Goal: Communication & Community: Answer question/provide support

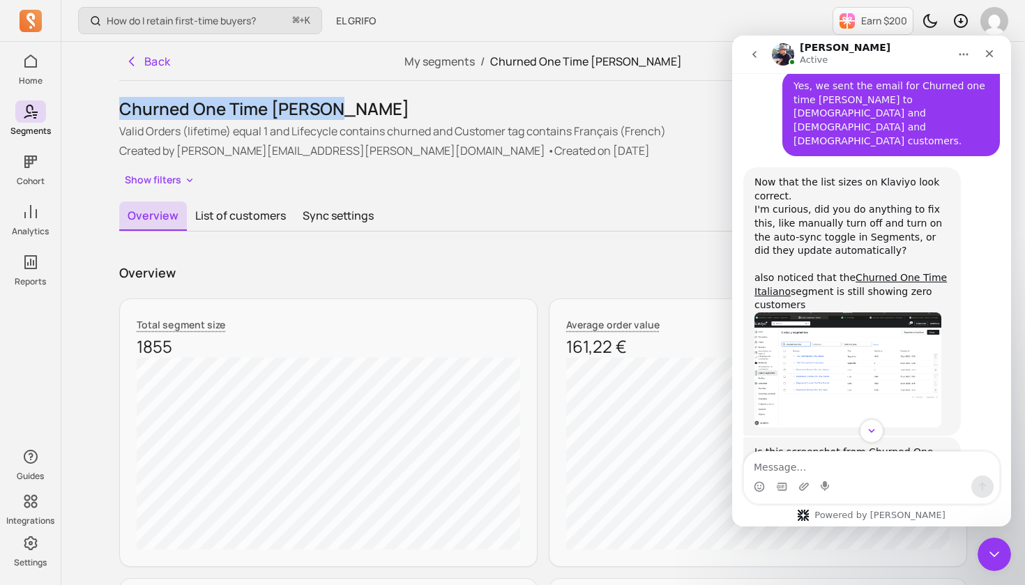
scroll to position [2150, 0]
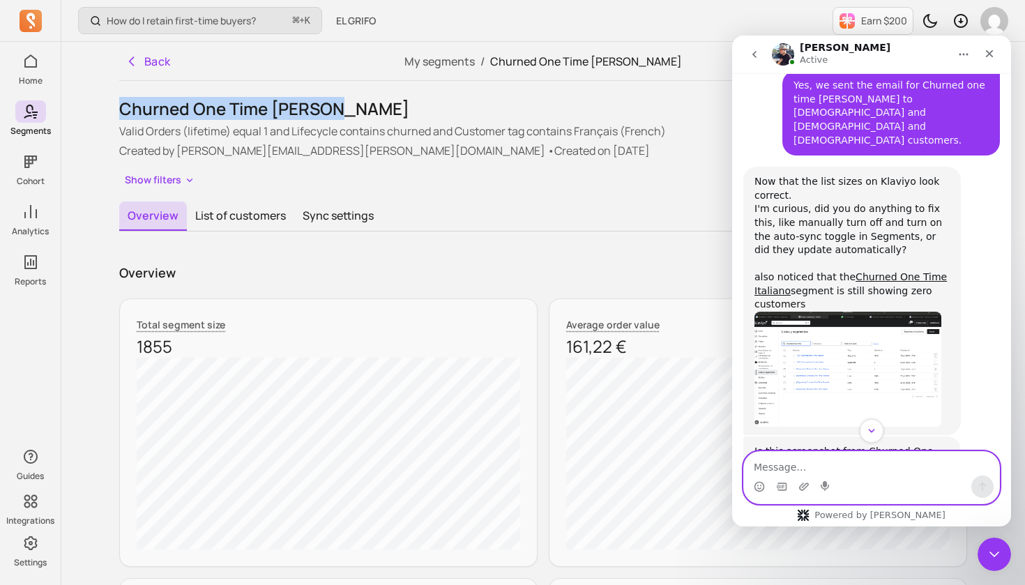
click at [781, 471] on textarea "Message…" at bounding box center [871, 464] width 255 height 24
type textarea "They updated automatically, I supposed"
click at [760, 488] on icon "Emoji picker" at bounding box center [759, 488] width 3 height 1
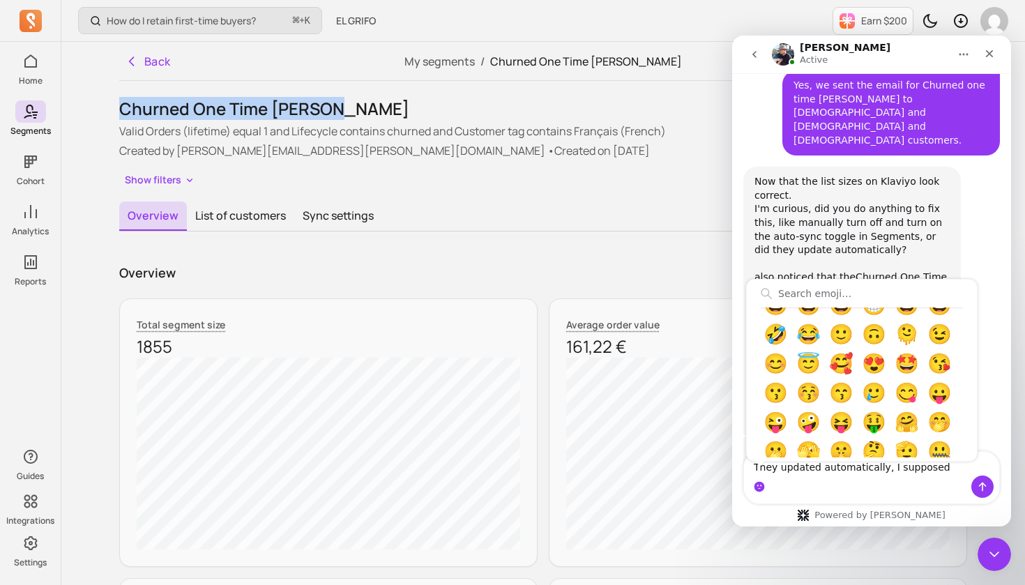
scroll to position [108, 0]
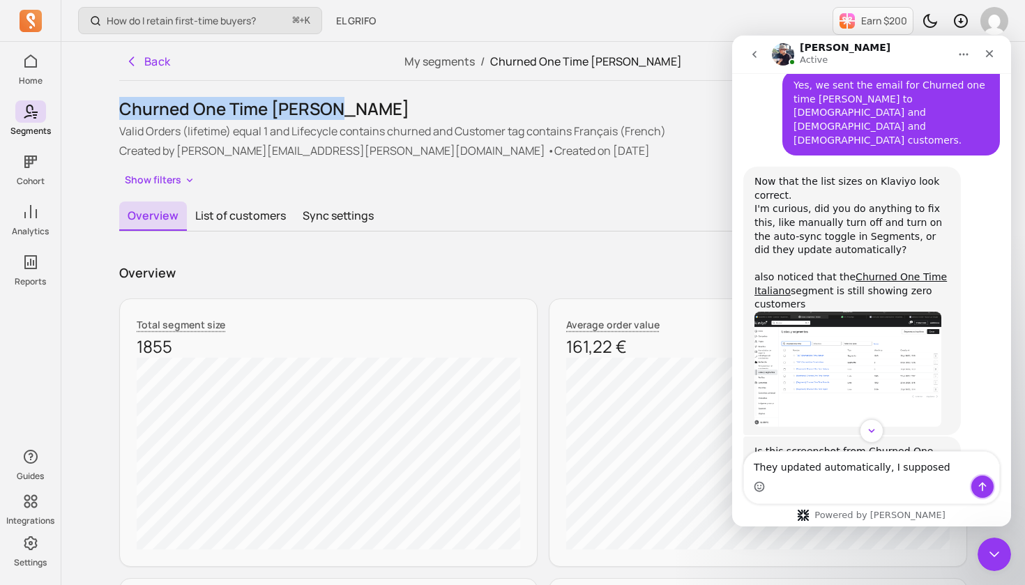
click at [984, 486] on icon "Send a message…" at bounding box center [982, 486] width 11 height 11
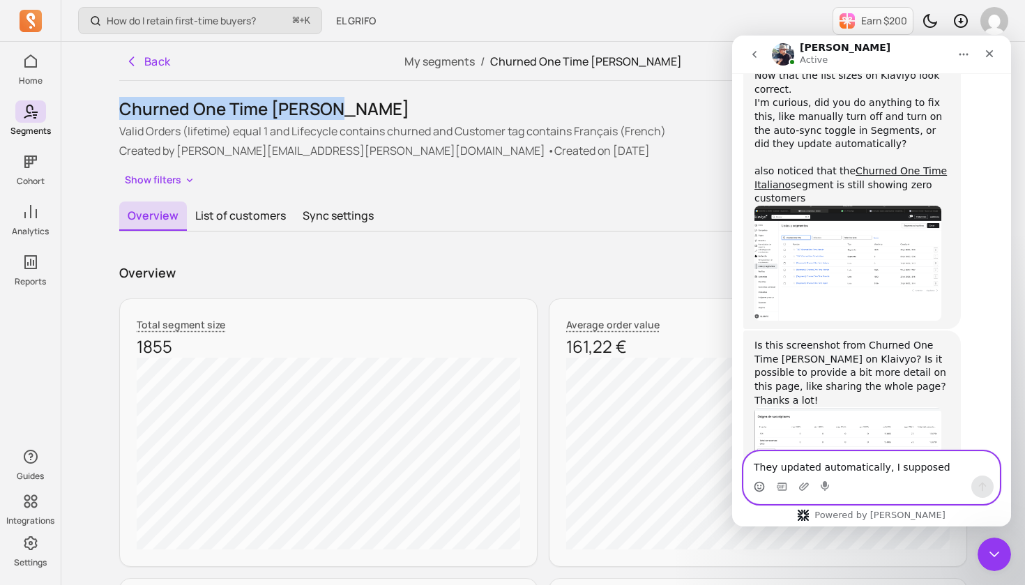
scroll to position [2254, 0]
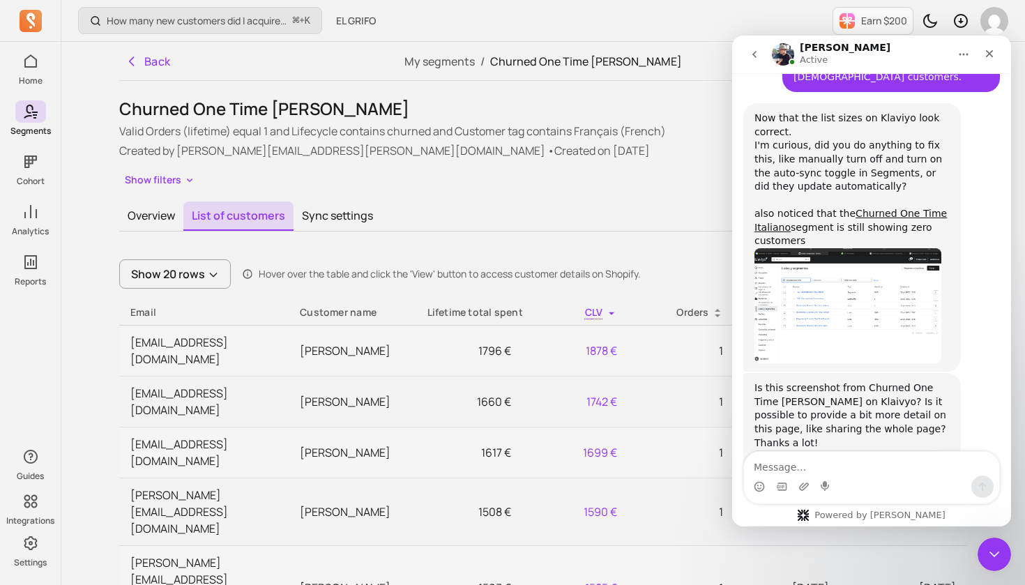
scroll to position [2254, 0]
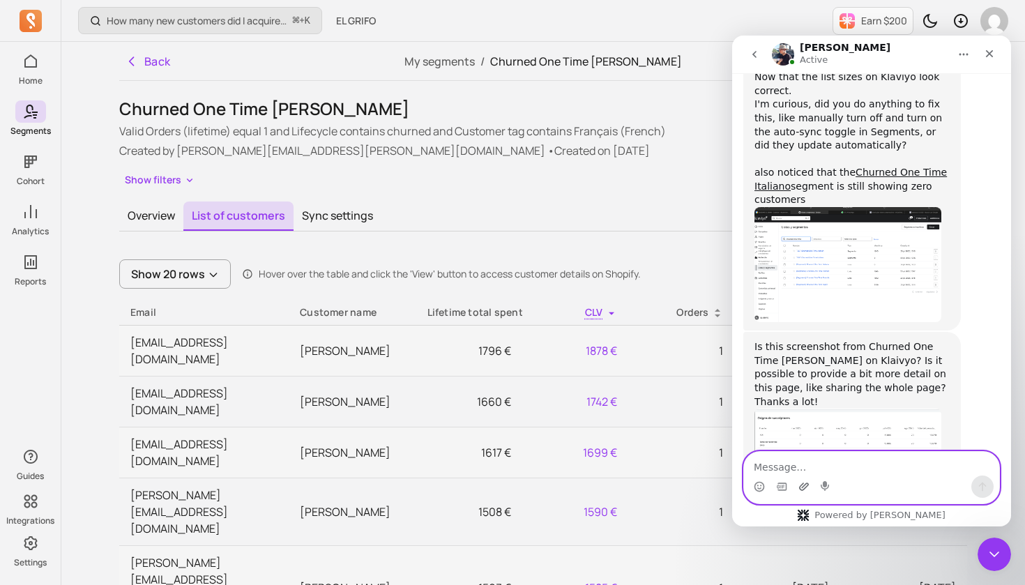
click at [804, 488] on icon "Upload attachment" at bounding box center [804, 486] width 11 height 11
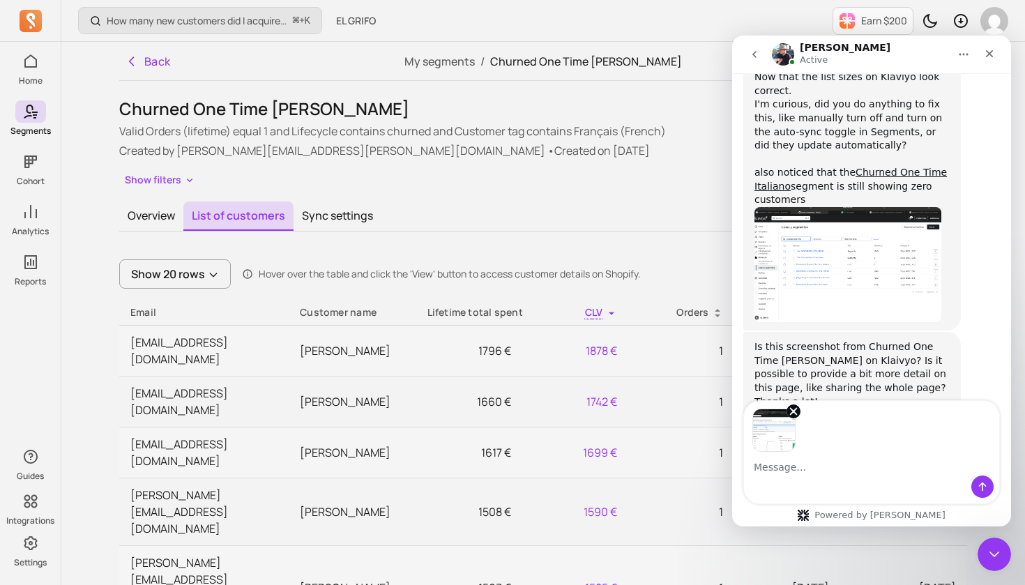
scroll to position [2305, 0]
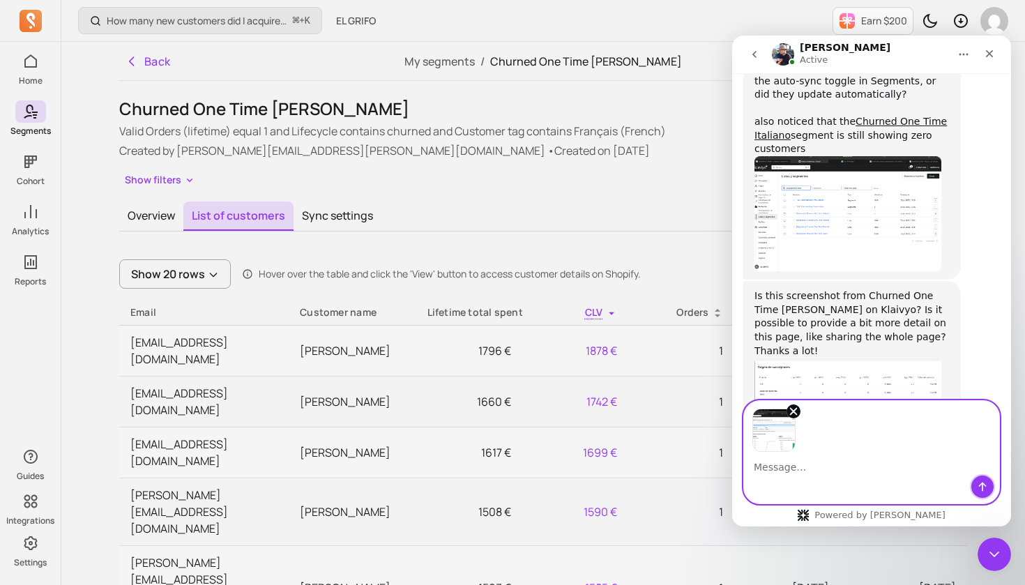
click at [981, 489] on icon "Send a message…" at bounding box center [982, 486] width 11 height 11
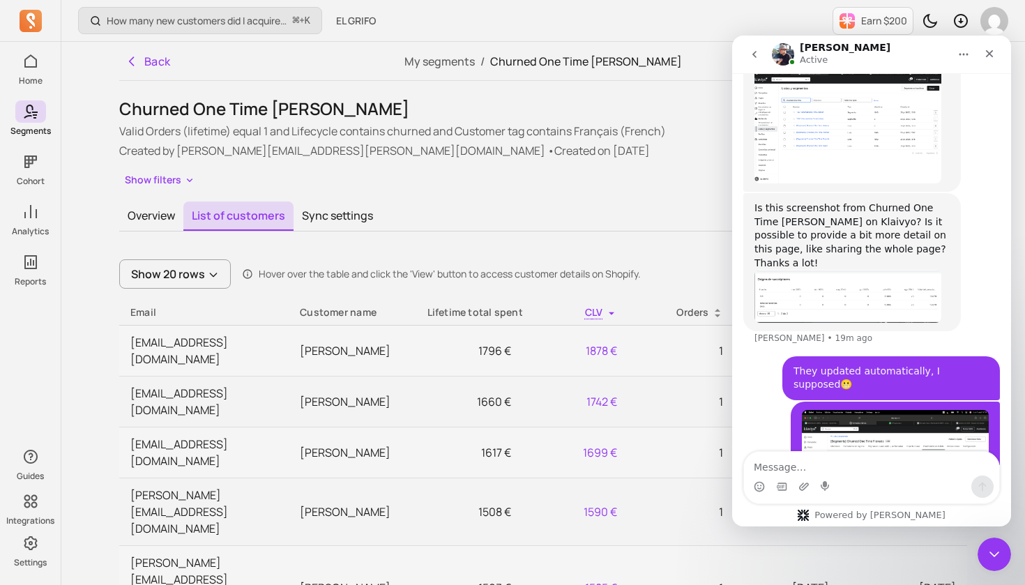
scroll to position [2394, 0]
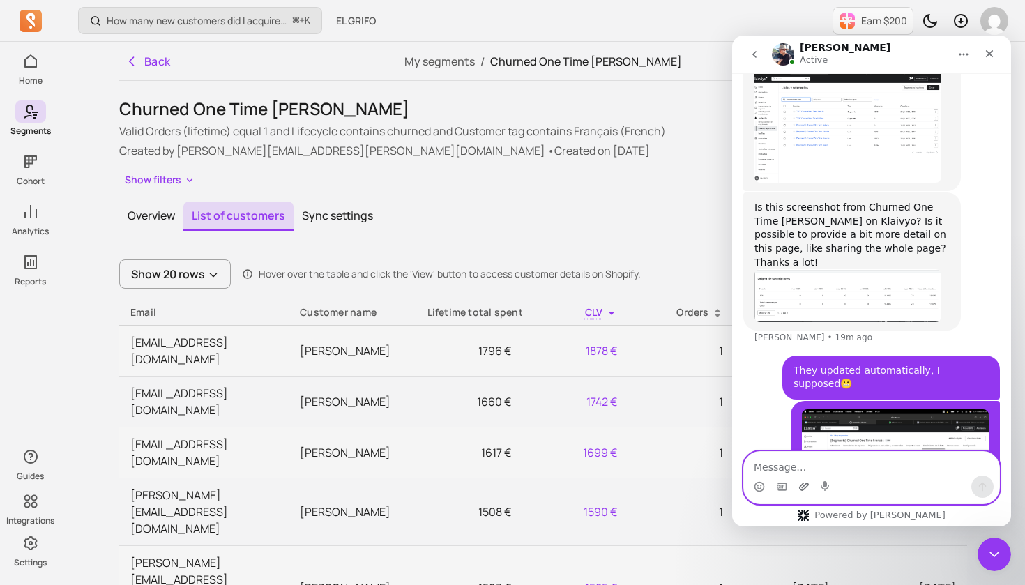
click at [801, 485] on icon "Upload attachment" at bounding box center [804, 487] width 10 height 8
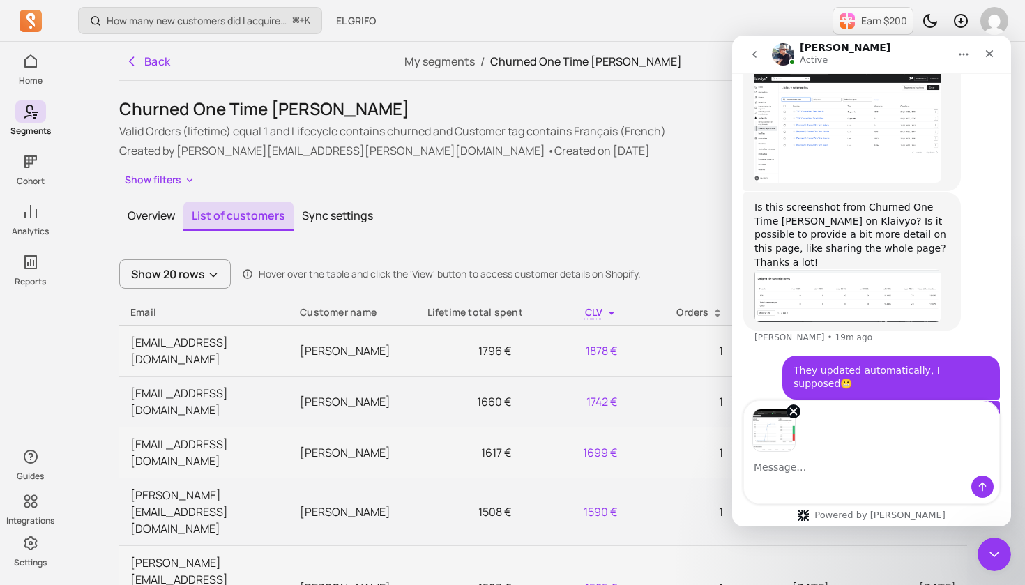
scroll to position [2445, 0]
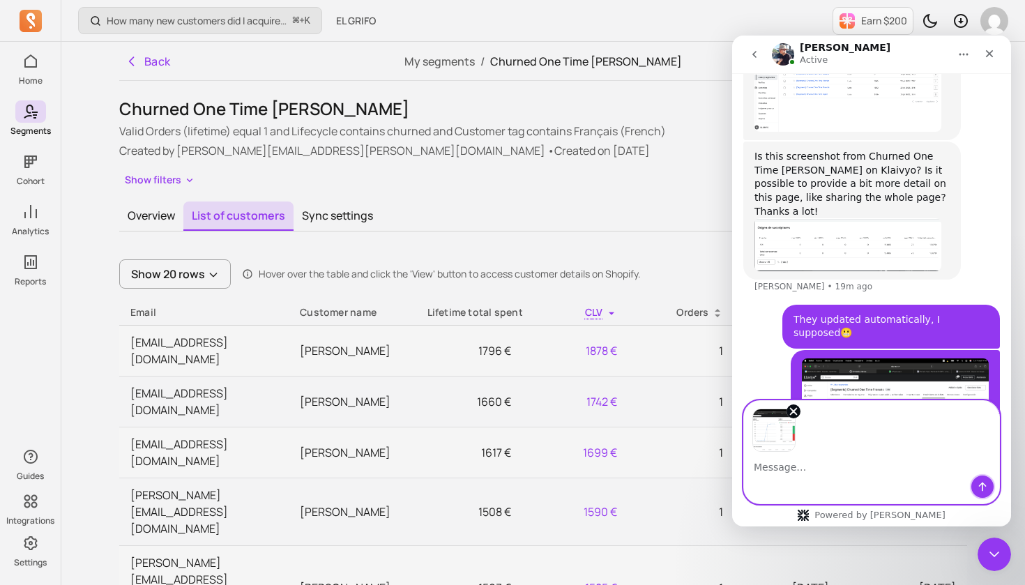
click at [983, 492] on icon "Send a message…" at bounding box center [982, 486] width 11 height 11
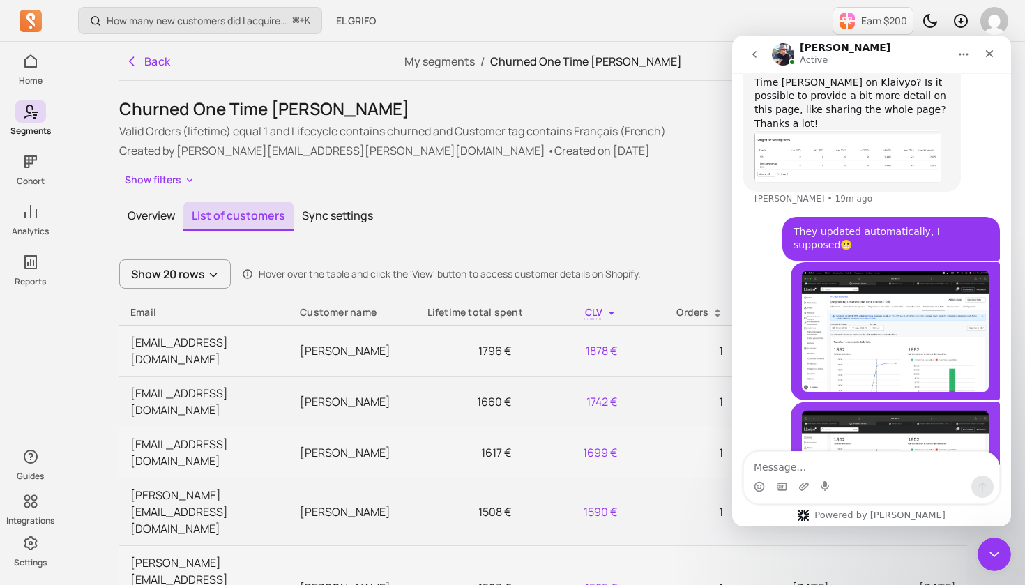
scroll to position [2534, 0]
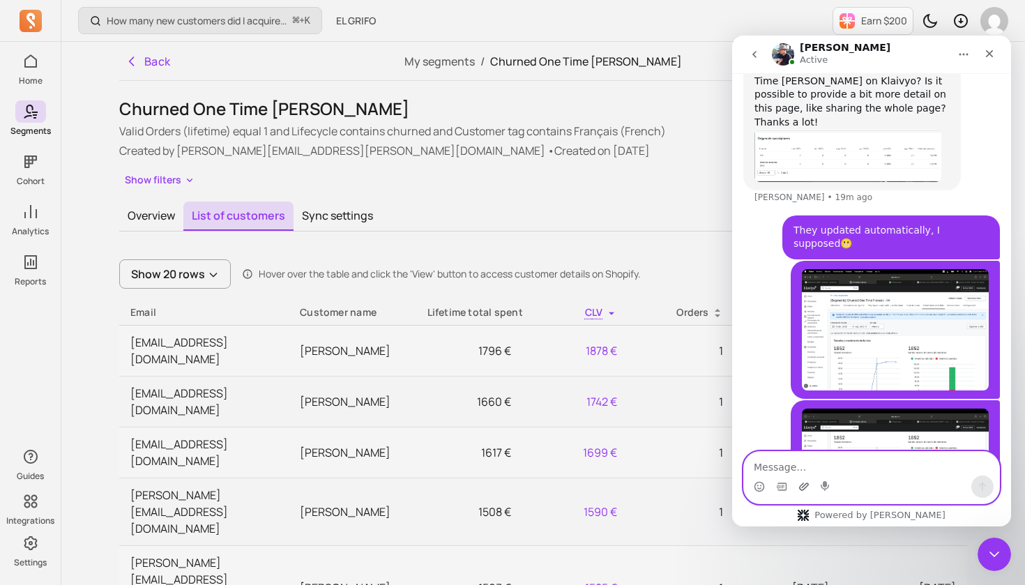
click at [805, 486] on icon "Upload attachment" at bounding box center [804, 486] width 11 height 11
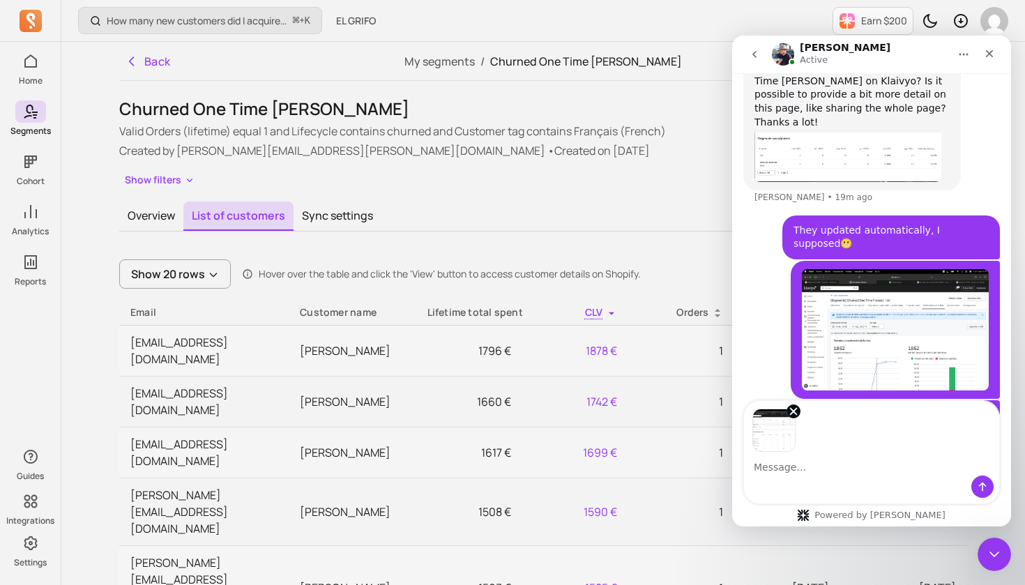
scroll to position [2585, 0]
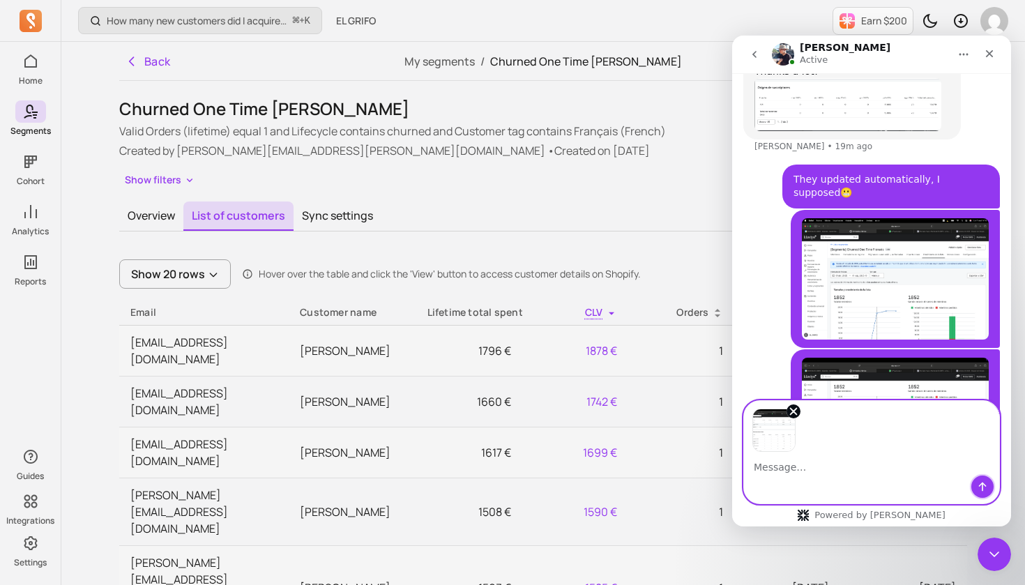
click at [984, 484] on icon "Send a message…" at bounding box center [983, 487] width 8 height 9
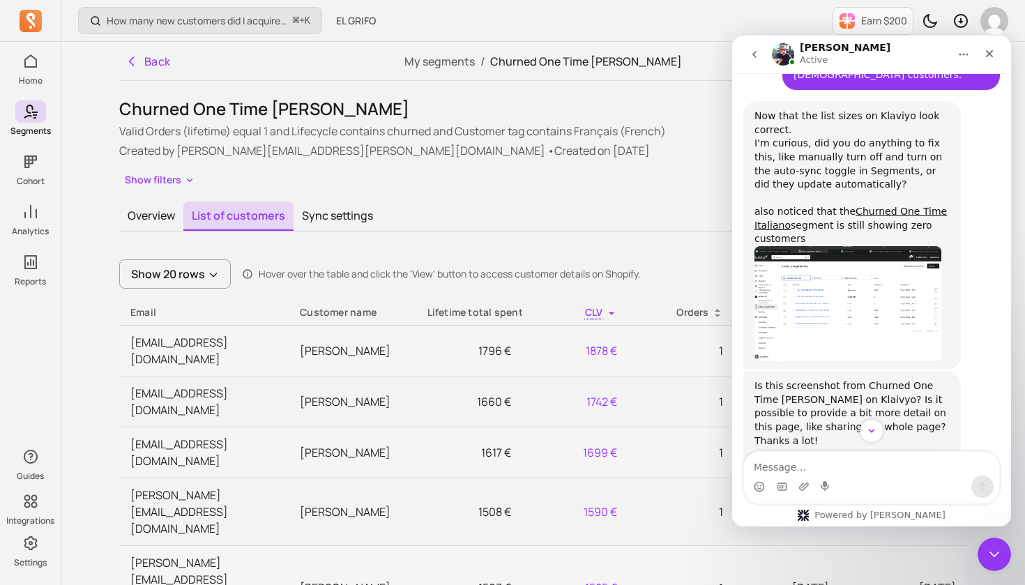
scroll to position [2212, 0]
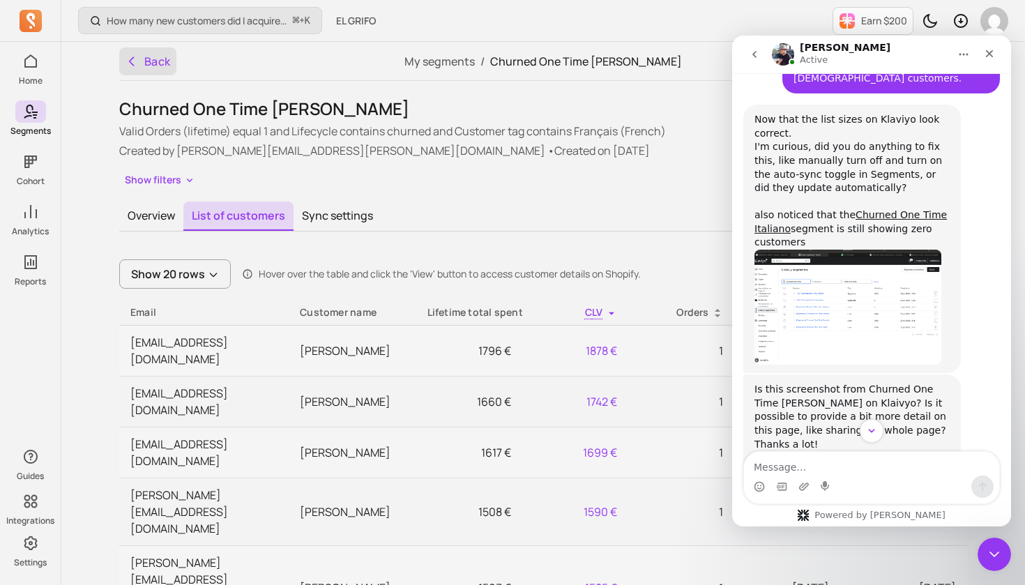
click at [137, 59] on icon "button" at bounding box center [132, 61] width 14 height 14
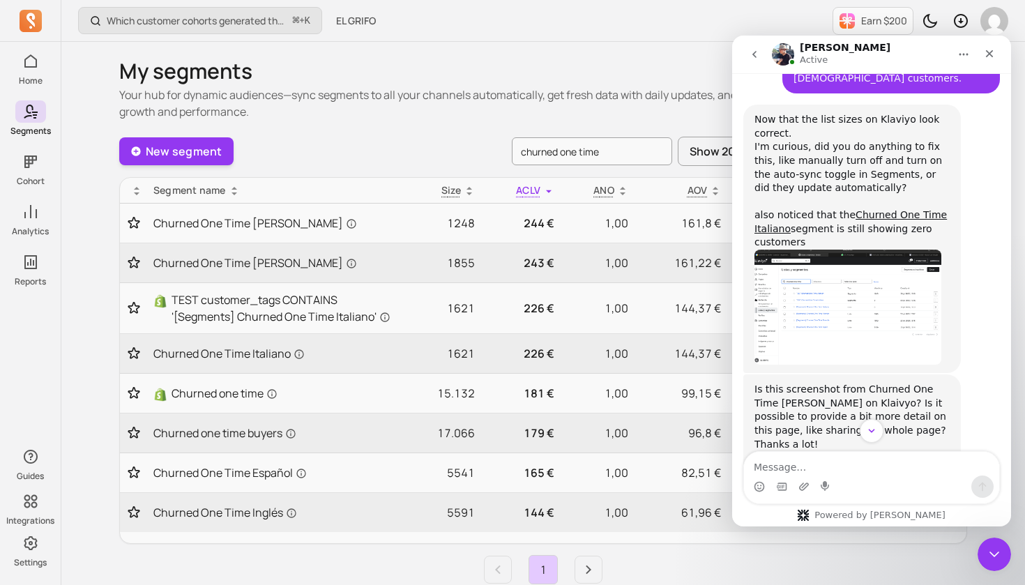
click at [895, 56] on div "[PERSON_NAME] Active" at bounding box center [860, 55] width 177 height 24
click at [992, 57] on icon "Close" at bounding box center [989, 53] width 11 height 11
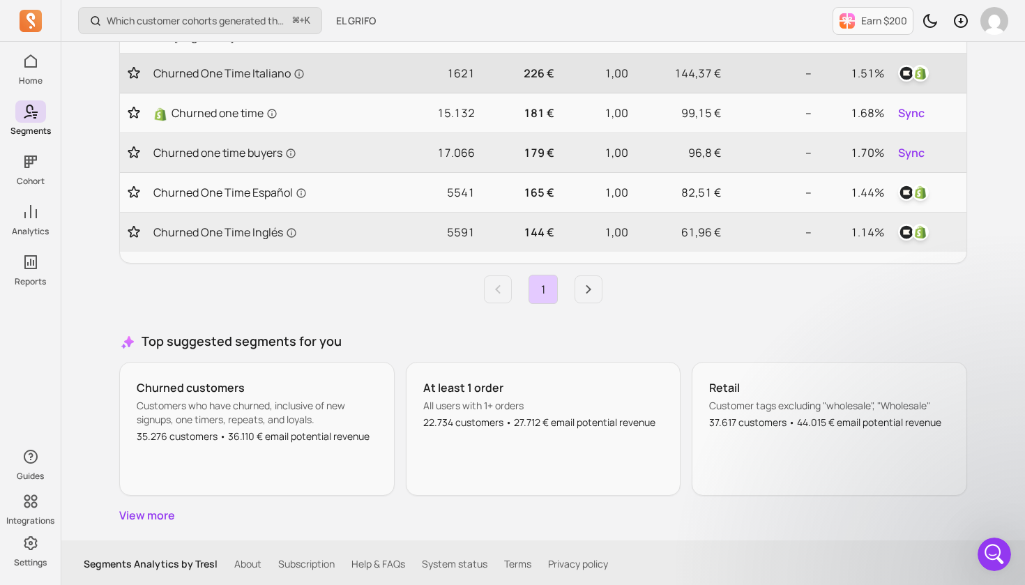
scroll to position [282, 0]
click at [987, 552] on icon "Open Intercom Messenger" at bounding box center [992, 552] width 23 height 23
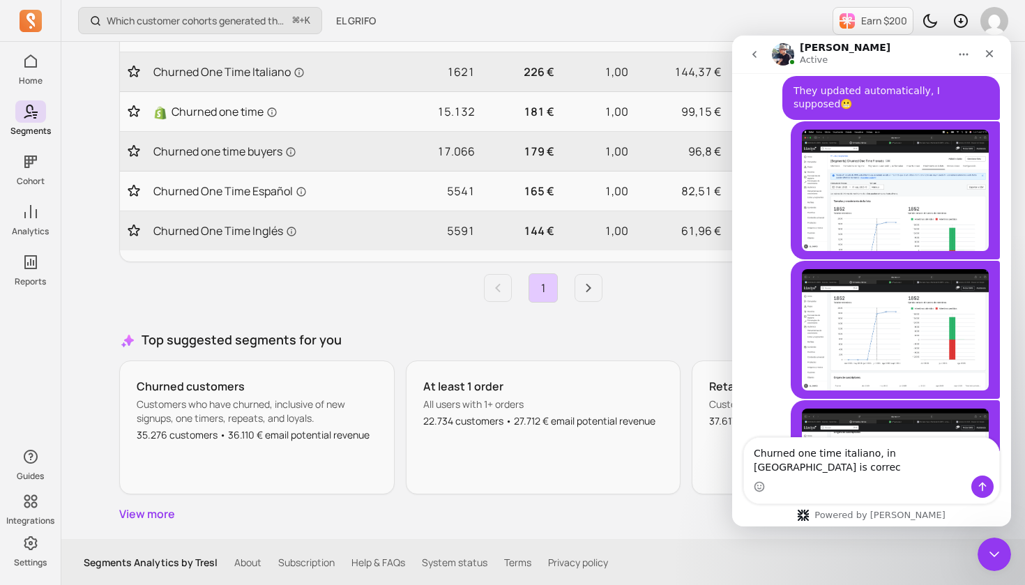
scroll to position [2687, 0]
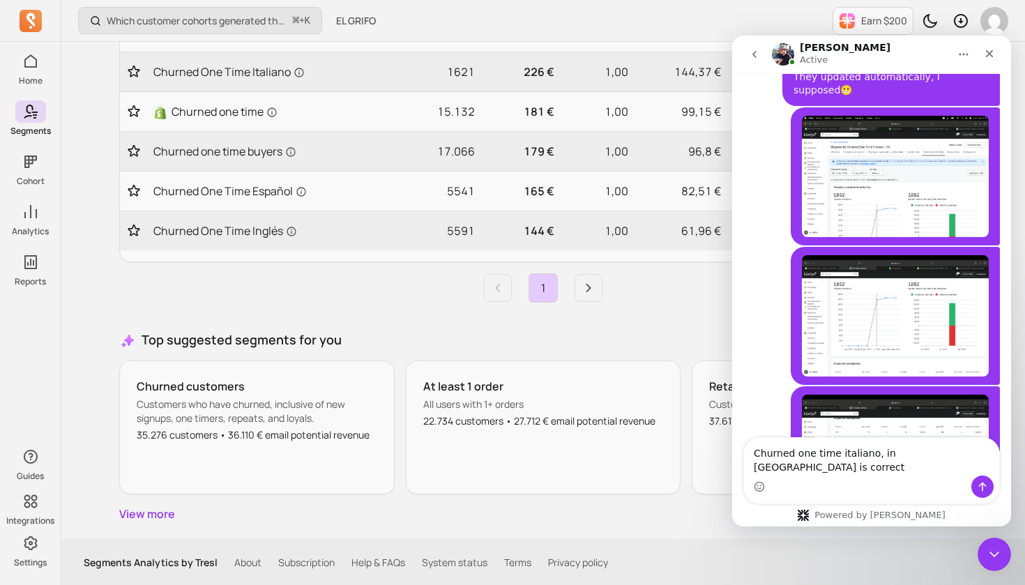
drag, startPoint x: 926, startPoint y: 452, endPoint x: 947, endPoint y: 451, distance: 21.6
click at [926, 452] on textarea "Churned one time italiano, in [GEOGRAPHIC_DATA] is correct" at bounding box center [871, 457] width 255 height 38
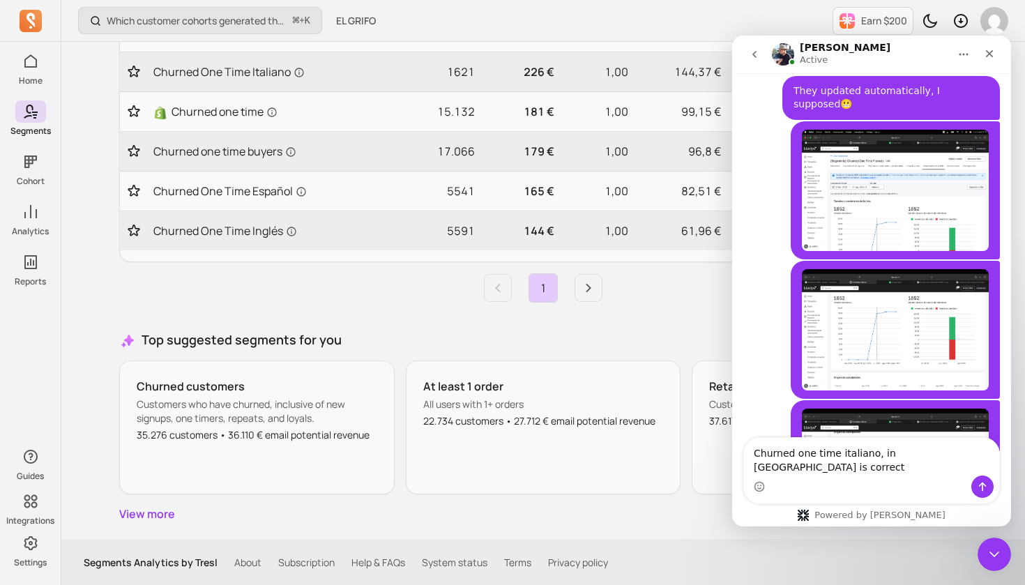
click at [977, 468] on textarea "Churned one time italiano, in [GEOGRAPHIC_DATA] is correct" at bounding box center [871, 457] width 255 height 38
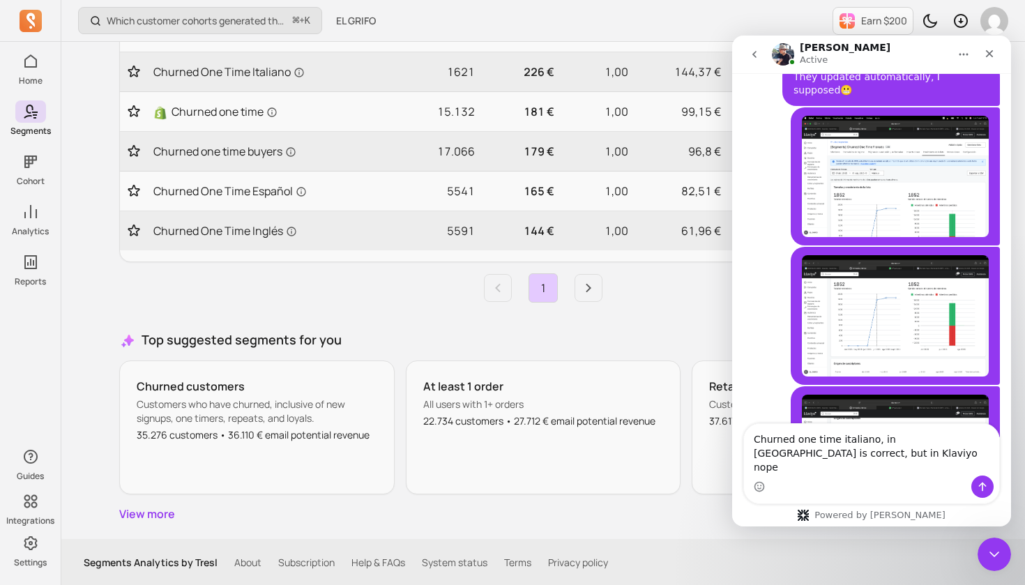
type textarea "Churned one time italiano, in [GEOGRAPHIC_DATA] is correct, but in Klaviyo nope"
click at [986, 488] on icon "Send a message…" at bounding box center [982, 486] width 11 height 11
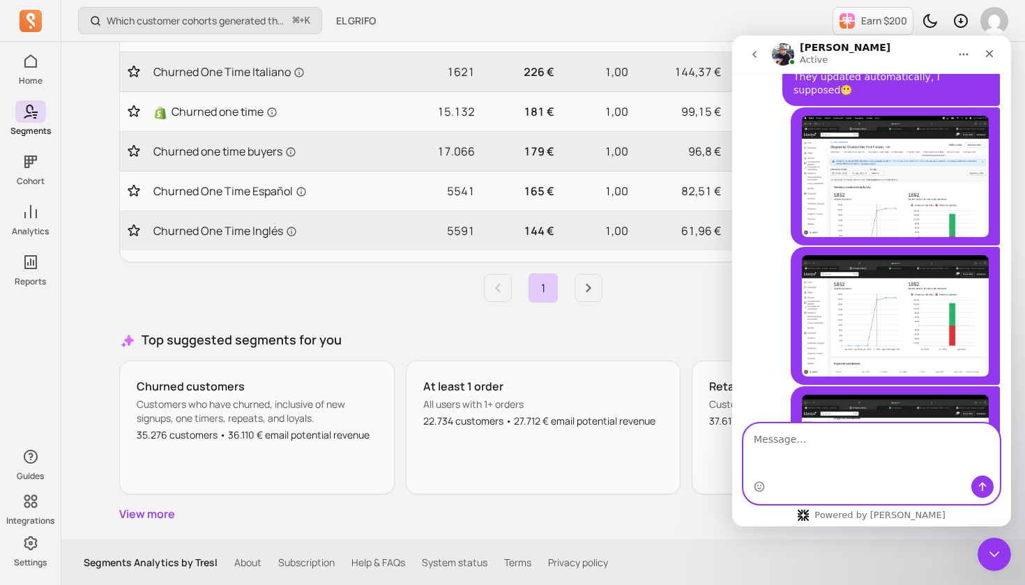
scroll to position [2718, 0]
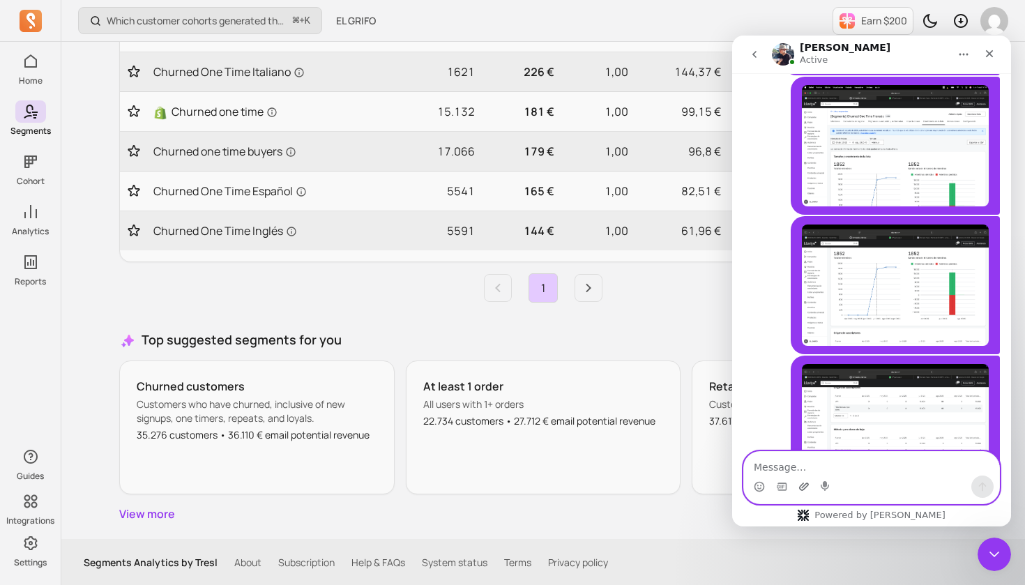
click at [801, 487] on icon "Upload attachment" at bounding box center [804, 487] width 10 height 8
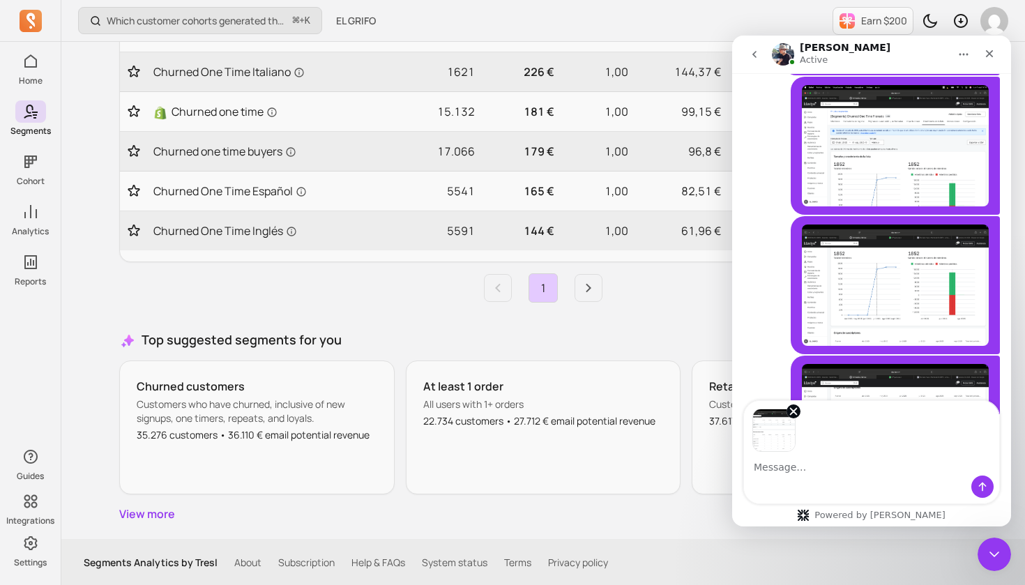
scroll to position [2769, 0]
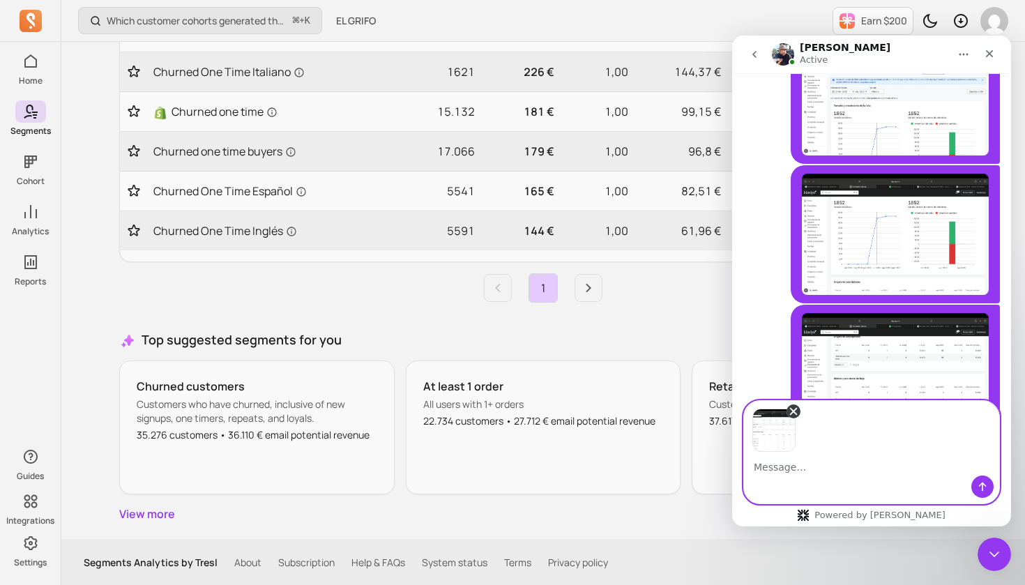
click at [796, 410] on icon "Remove image 1" at bounding box center [794, 412] width 6 height 6
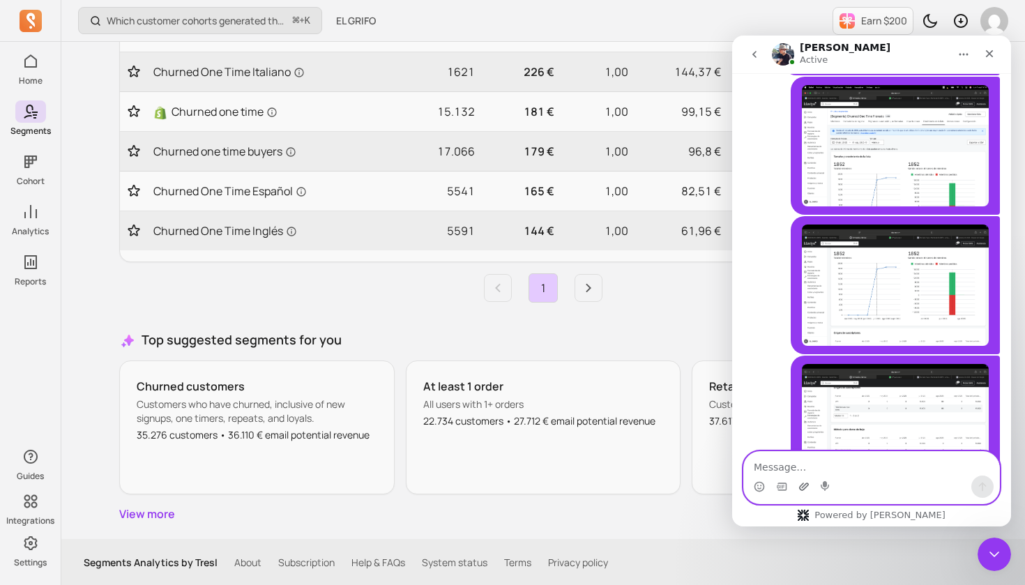
click at [803, 488] on icon "Upload attachment" at bounding box center [804, 486] width 11 height 11
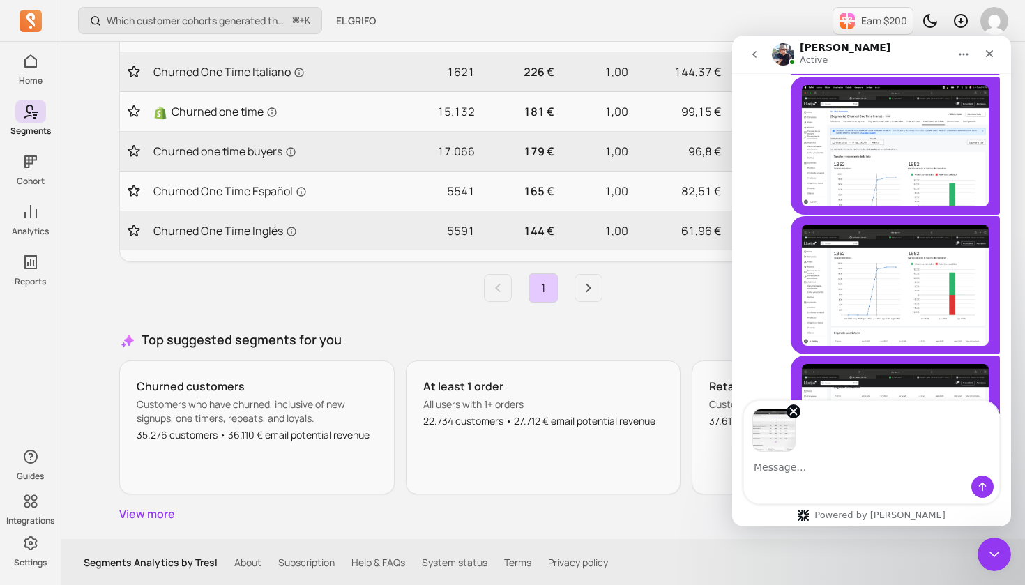
scroll to position [2769, 0]
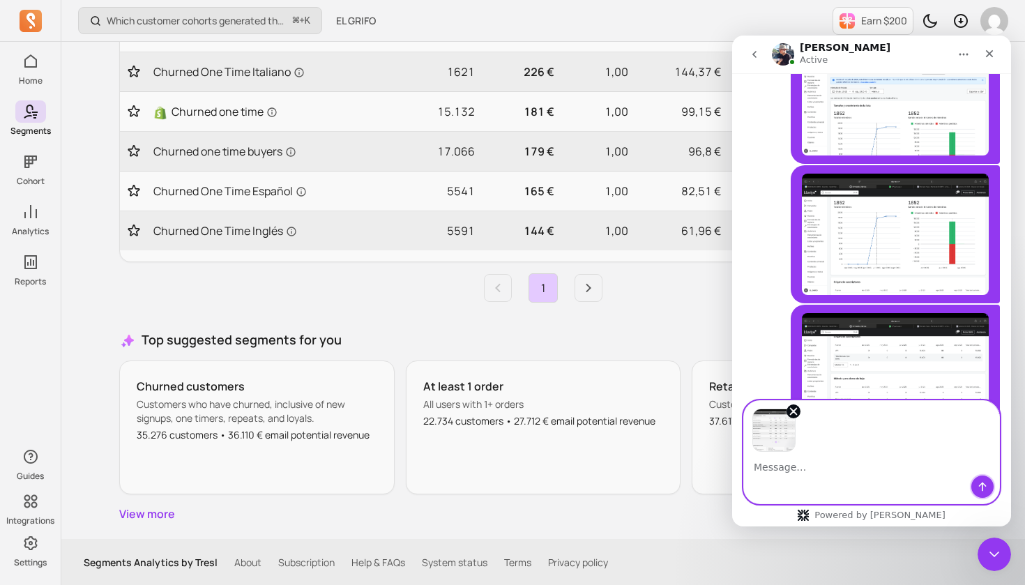
click at [984, 489] on icon "Send a message…" at bounding box center [982, 486] width 11 height 11
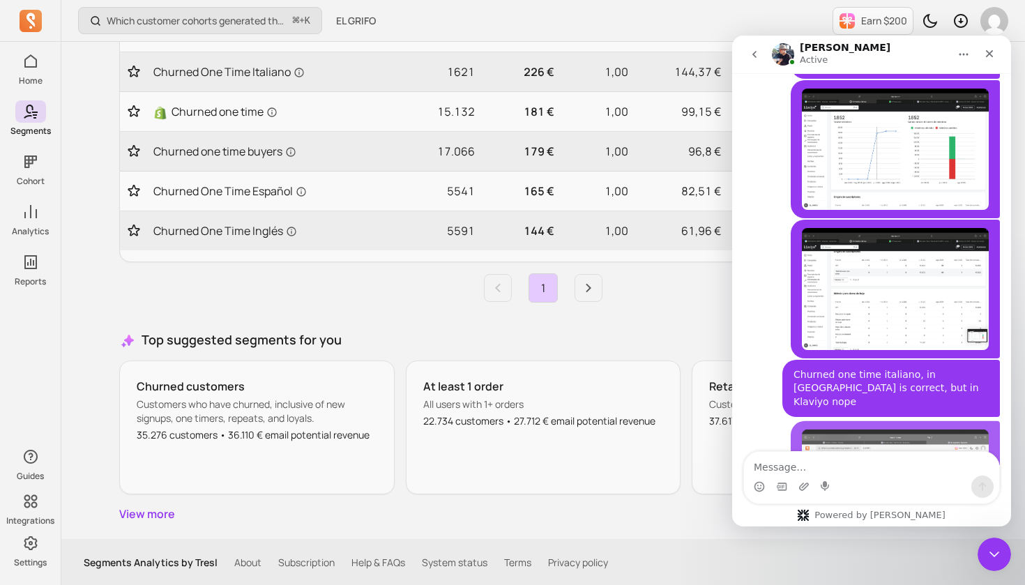
scroll to position [2857, 0]
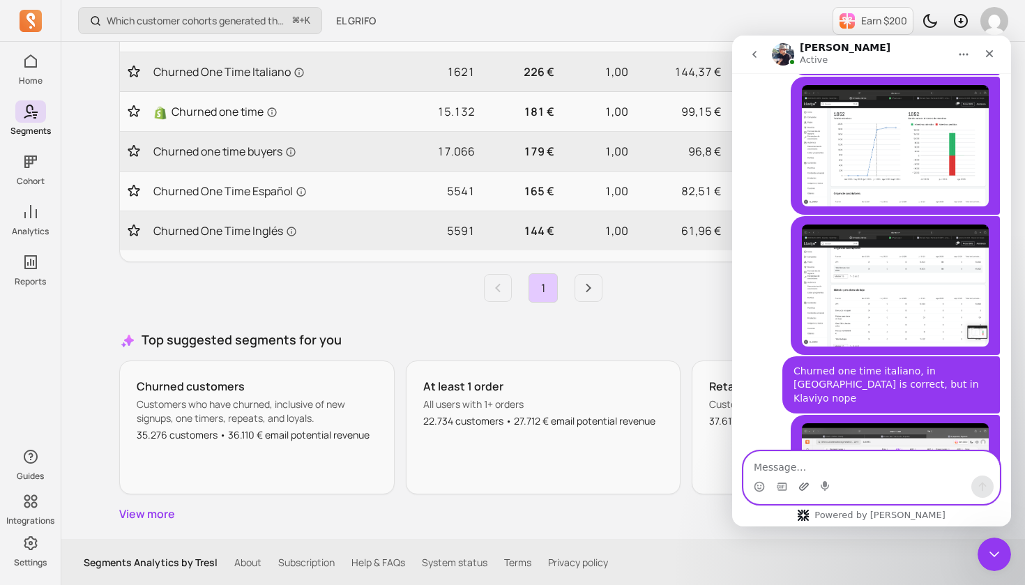
click at [803, 490] on icon "Upload attachment" at bounding box center [804, 487] width 10 height 8
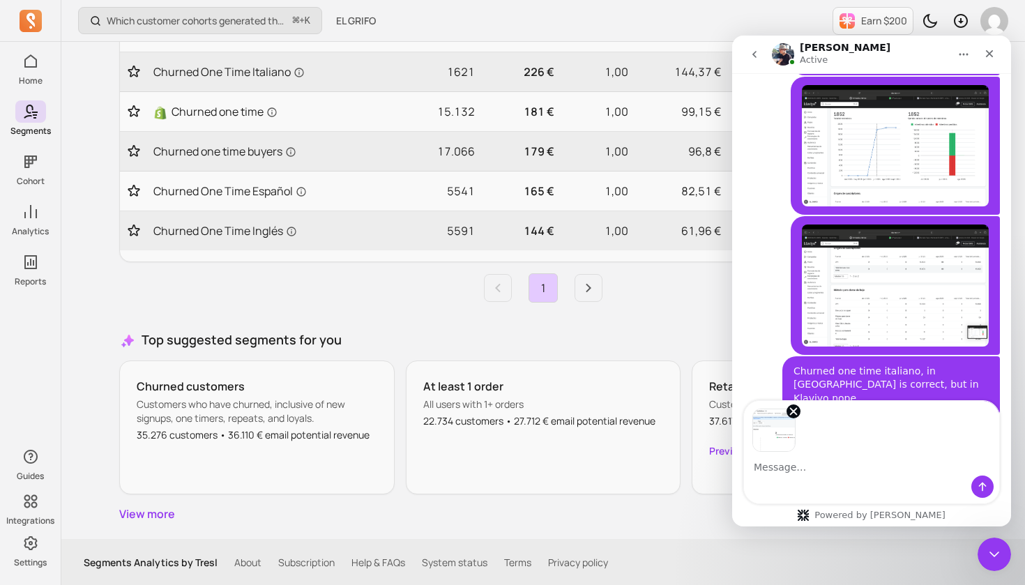
scroll to position [2908, 0]
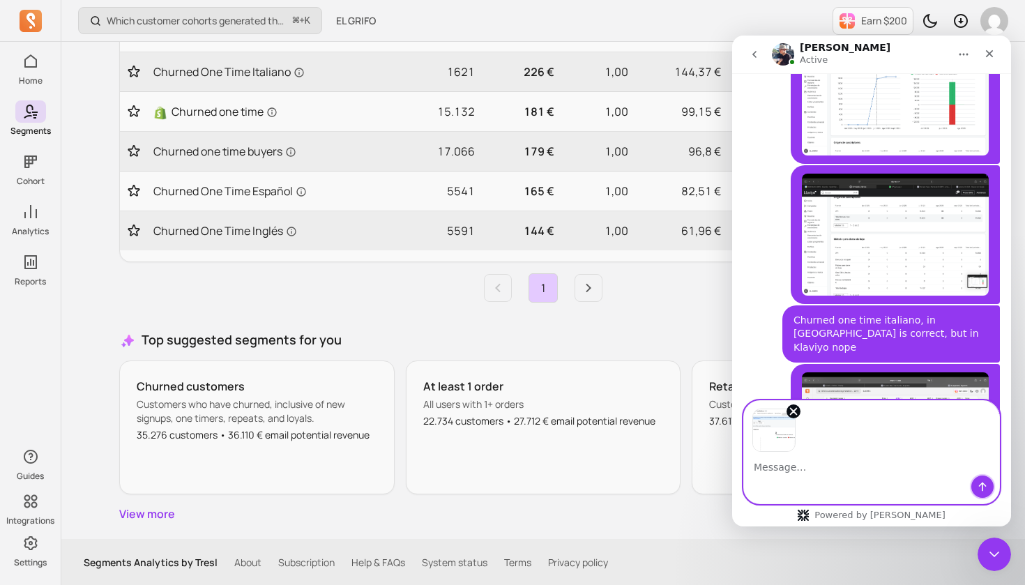
click at [983, 492] on icon "Send a message…" at bounding box center [982, 486] width 11 height 11
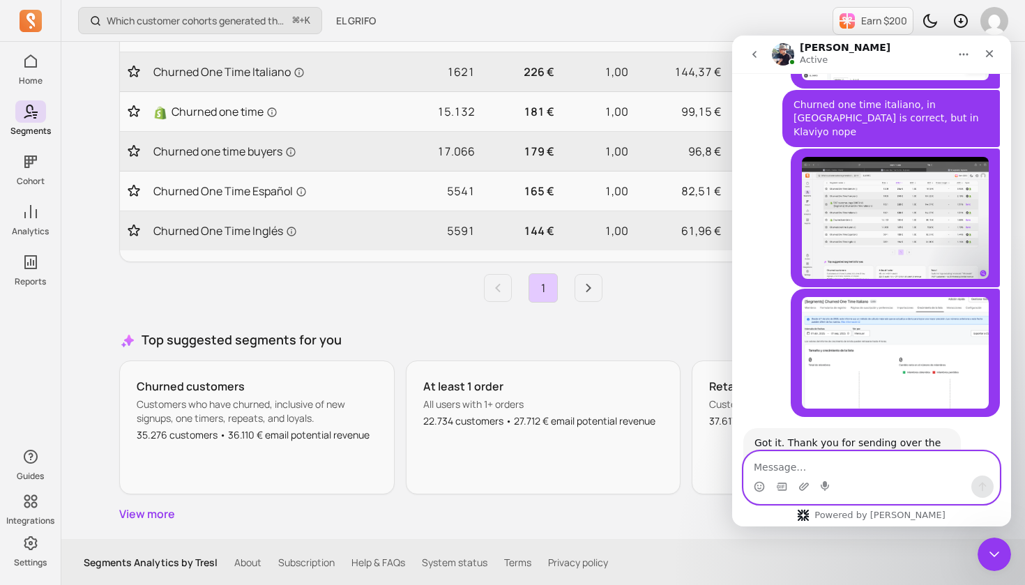
scroll to position [3109, 0]
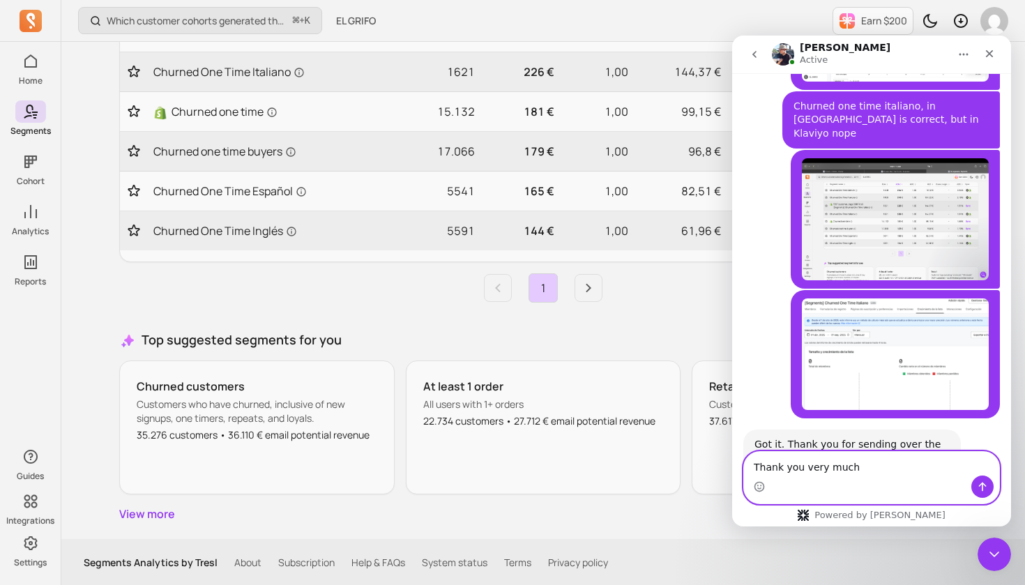
type textarea "Thank you very much!"
